Goal: Transaction & Acquisition: Purchase product/service

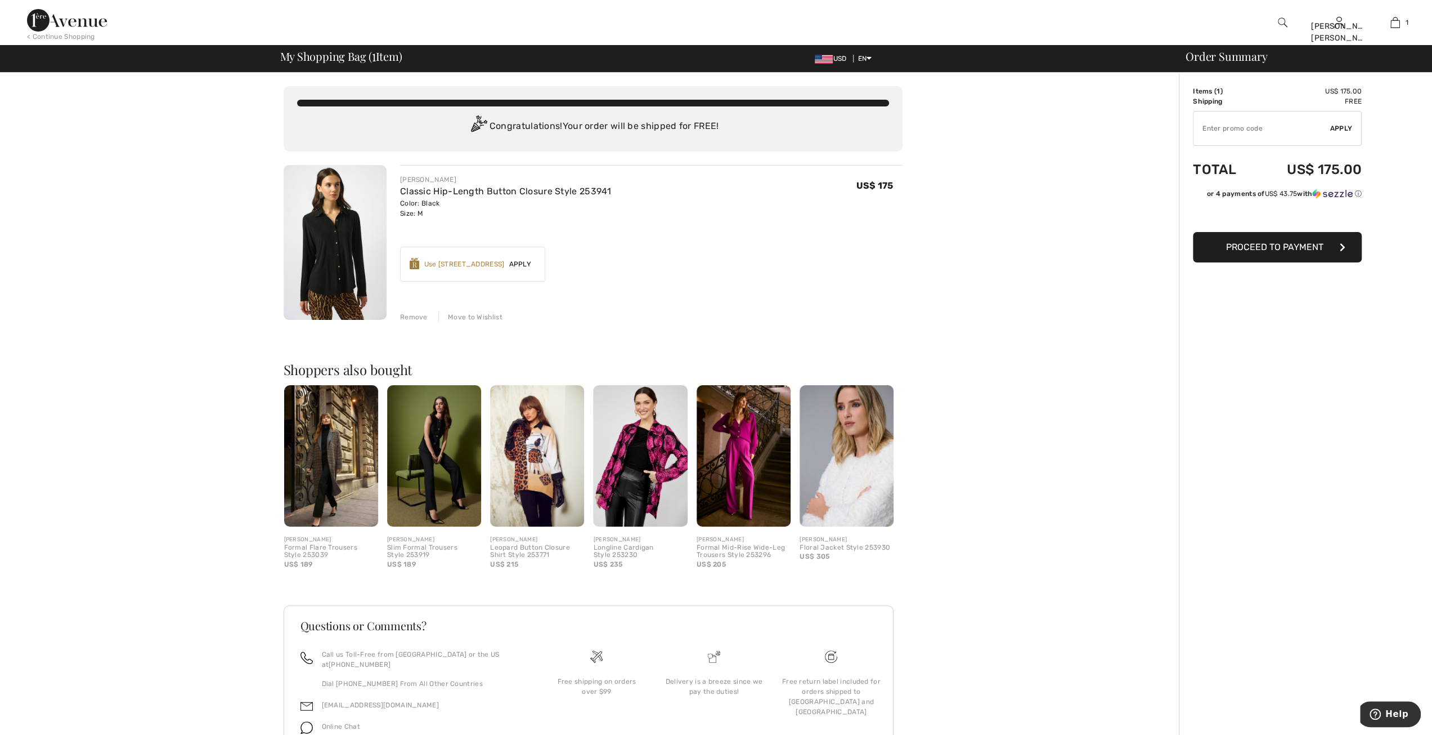
click at [1270, 246] on span "Proceed to Payment" at bounding box center [1274, 246] width 97 height 11
